Goal: Find contact information: Find contact information

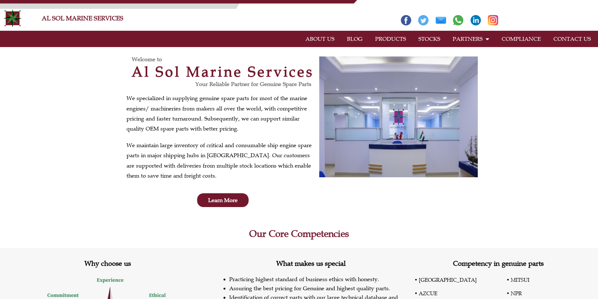
click at [556, 35] on link "CONTACT US" at bounding box center [572, 39] width 50 height 14
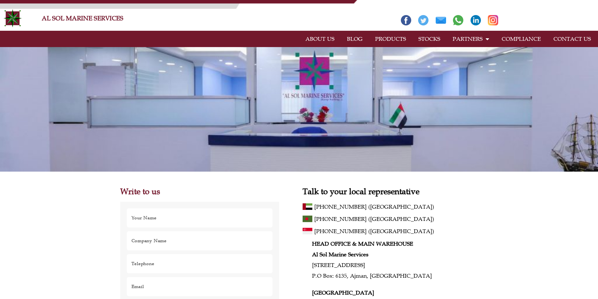
click at [381, 39] on link "PRODUCTS" at bounding box center [390, 39] width 43 height 14
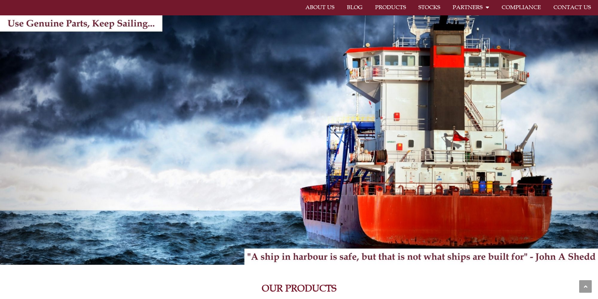
scroll to position [31, 0]
